Goal: Transaction & Acquisition: Subscribe to service/newsletter

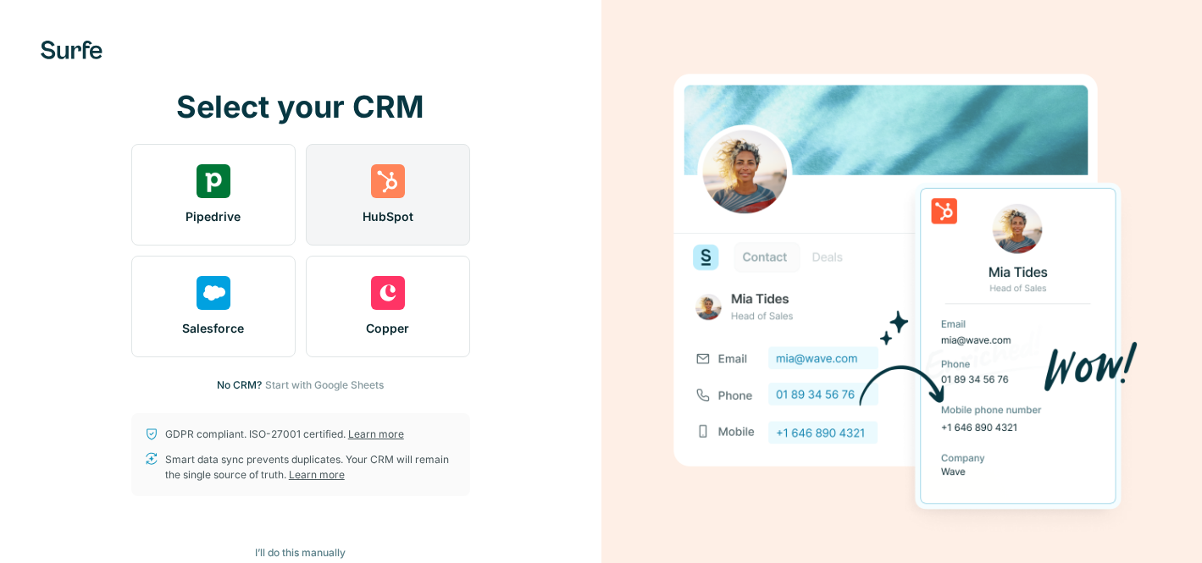
click at [386, 198] on div "HubSpot" at bounding box center [388, 195] width 164 height 102
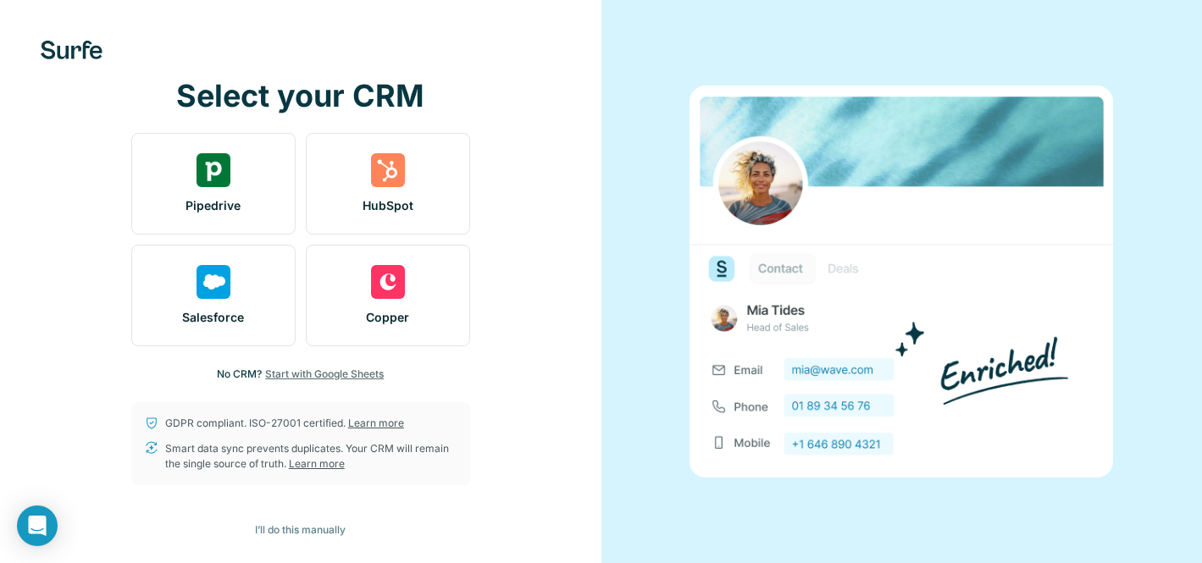
click at [320, 374] on span "Start with Google Sheets" at bounding box center [324, 374] width 119 height 15
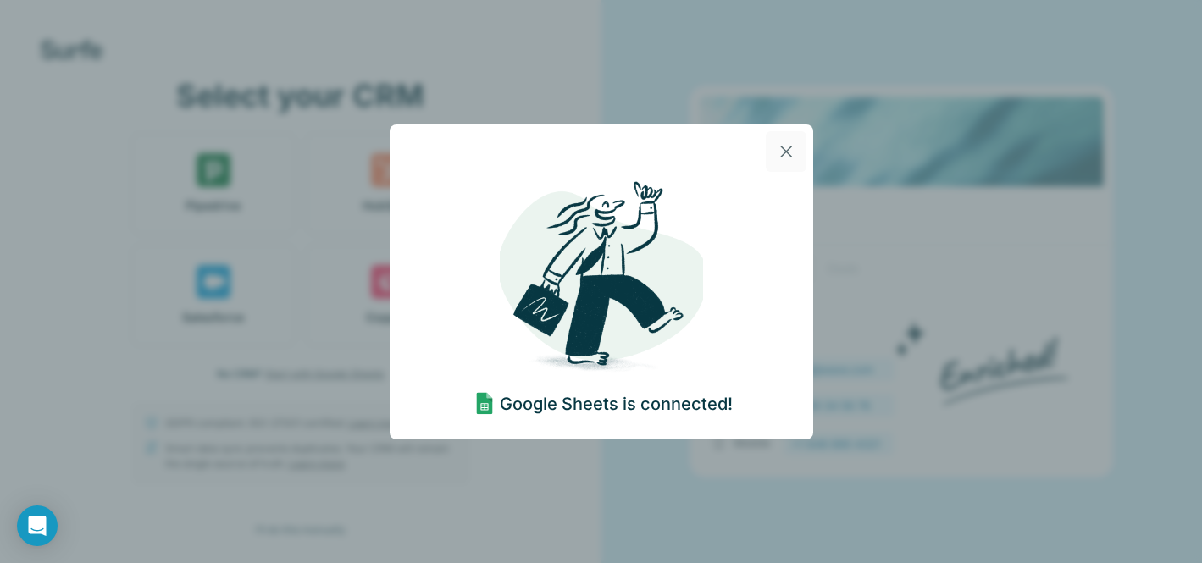
click at [783, 155] on icon "button" at bounding box center [786, 151] width 20 height 20
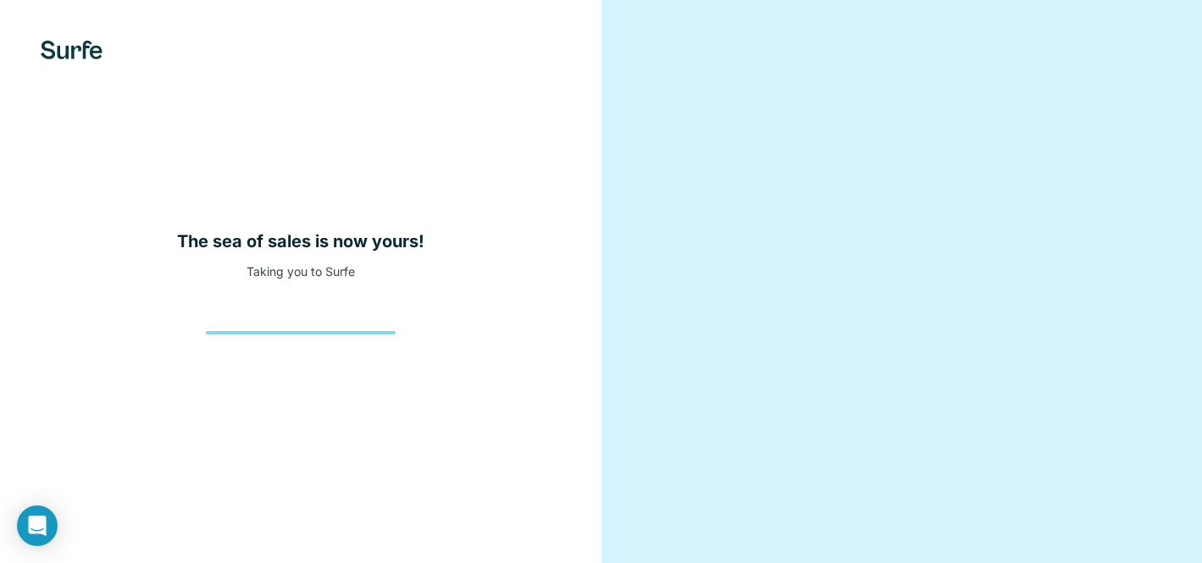
scroll to position [84, 0]
